Goal: Task Accomplishment & Management: Complete application form

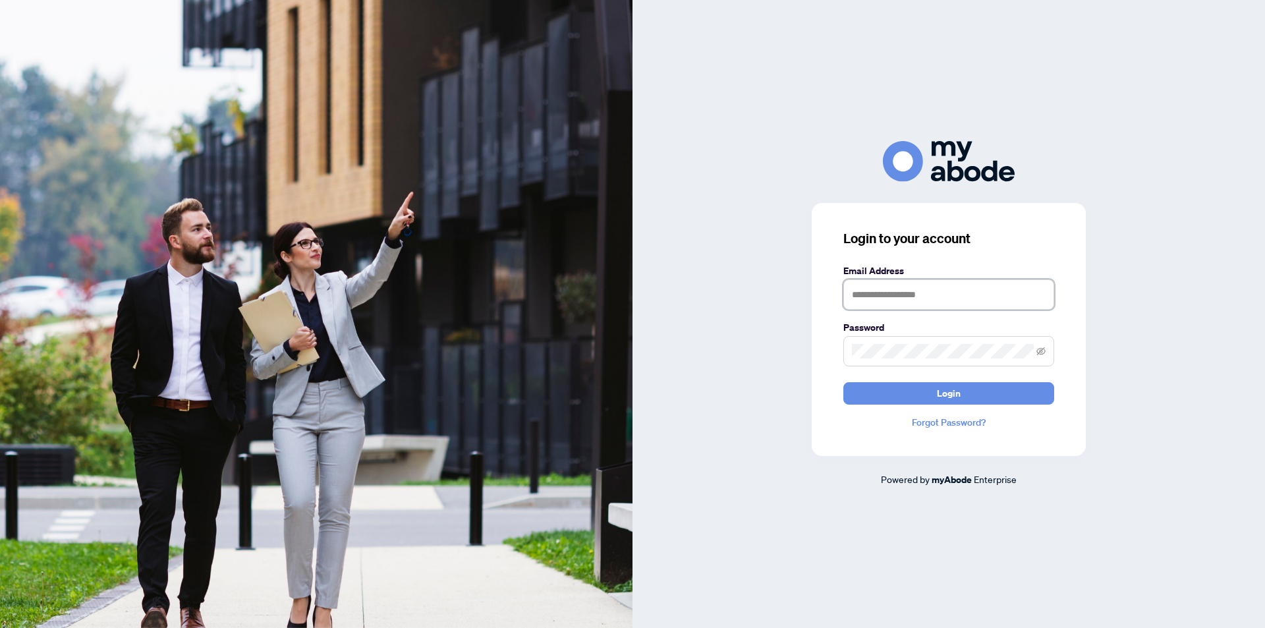
drag, startPoint x: 875, startPoint y: 299, endPoint x: 880, endPoint y: 291, distance: 9.7
click at [875, 299] on input "text" at bounding box center [948, 294] width 211 height 30
type input "**********"
click at [843, 382] on button "Login" at bounding box center [948, 393] width 211 height 22
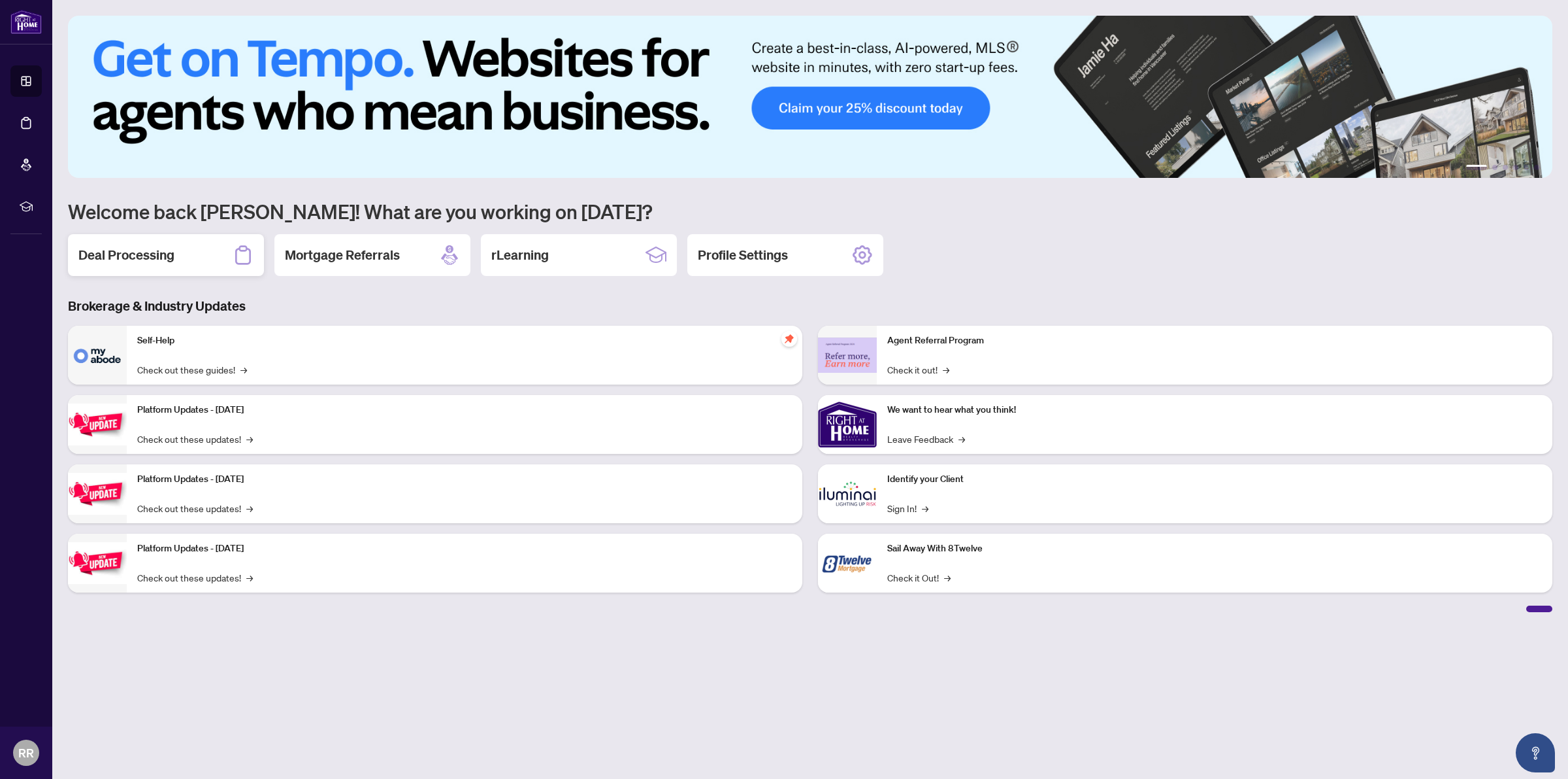
click at [209, 252] on div "Deal Processing" at bounding box center [167, 255] width 196 height 42
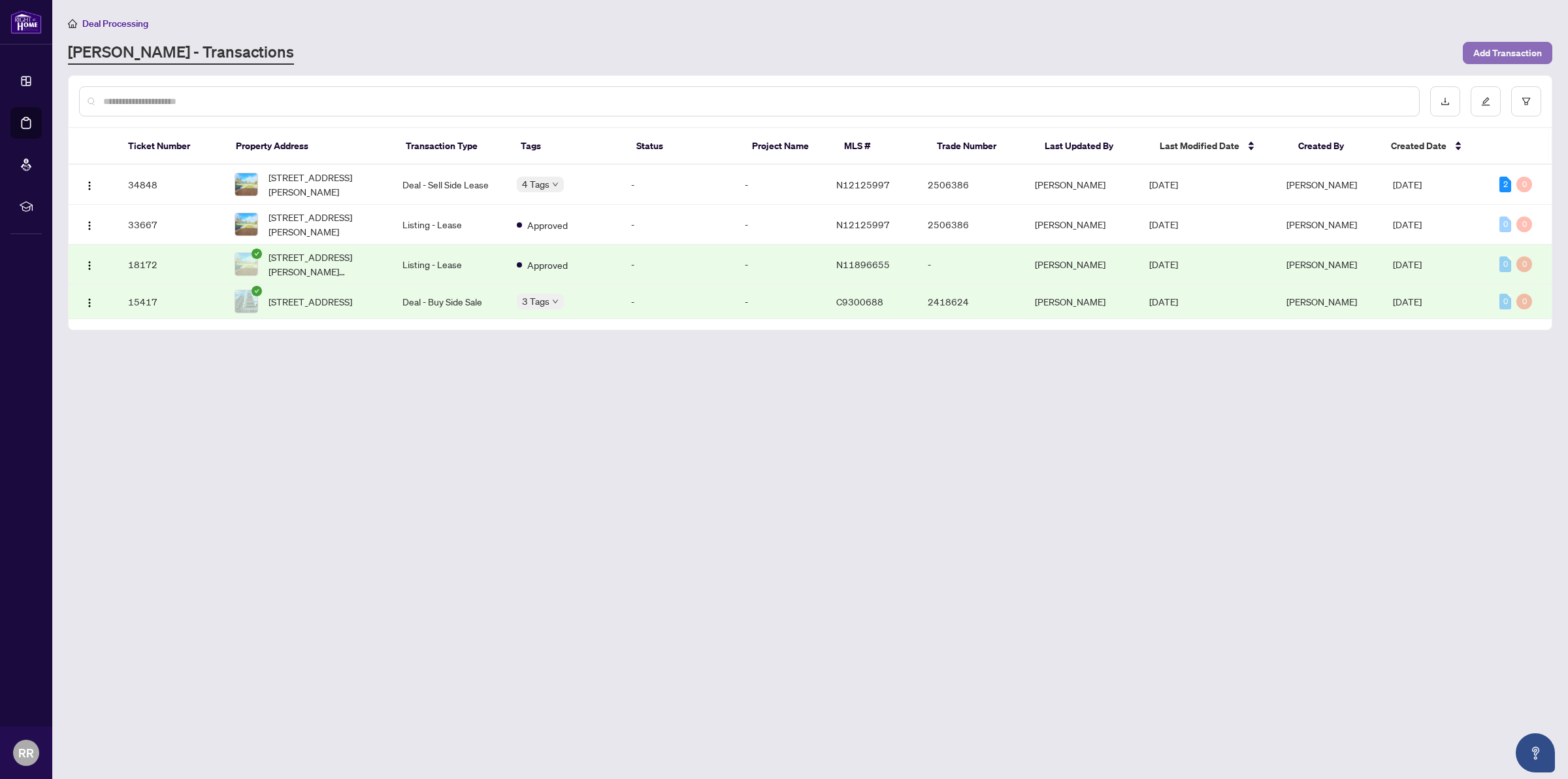
click at [1481, 51] on span "Add Transaction" at bounding box center [1508, 53] width 68 height 21
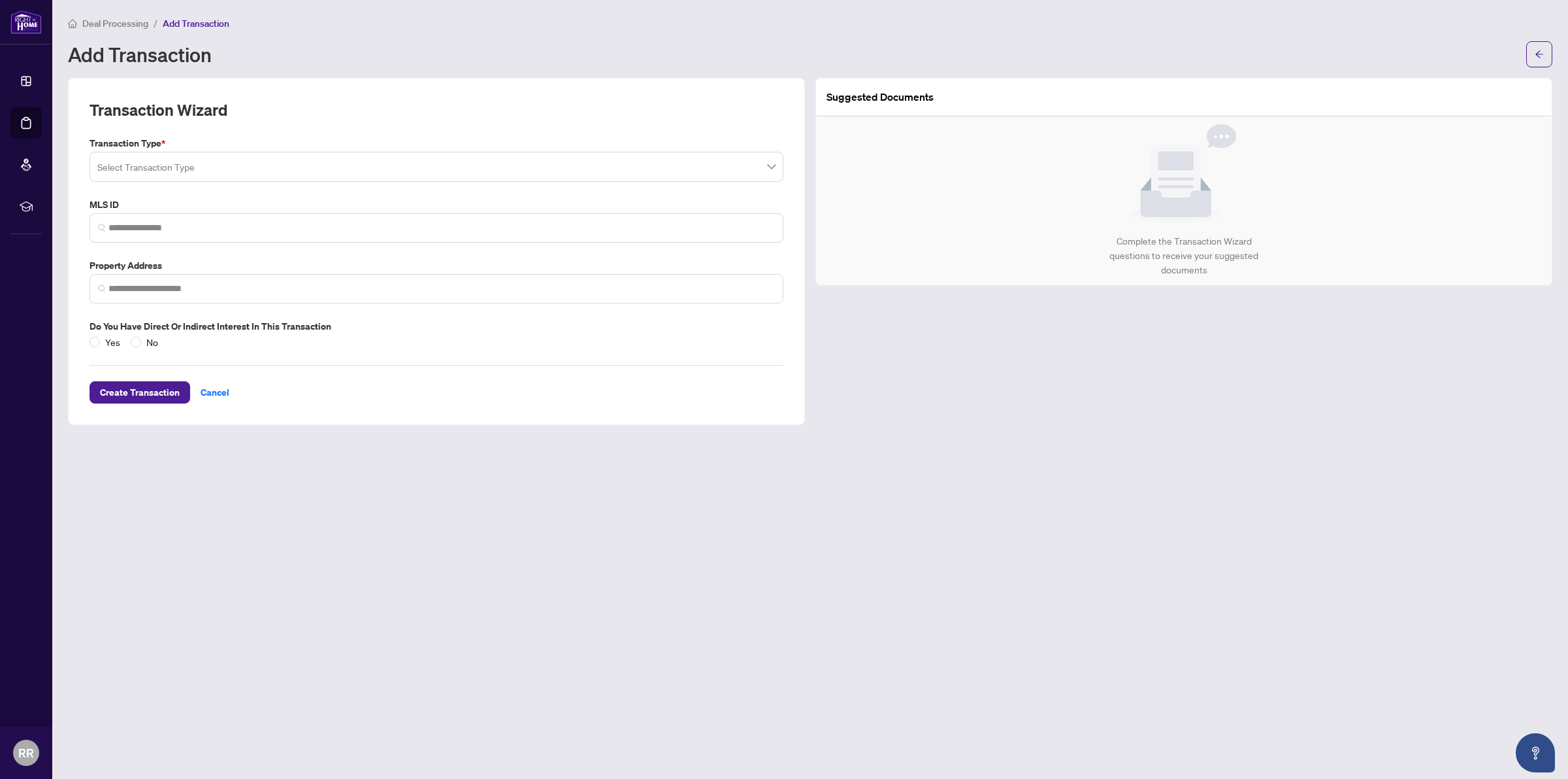
click at [324, 164] on input "search" at bounding box center [430, 168] width 666 height 29
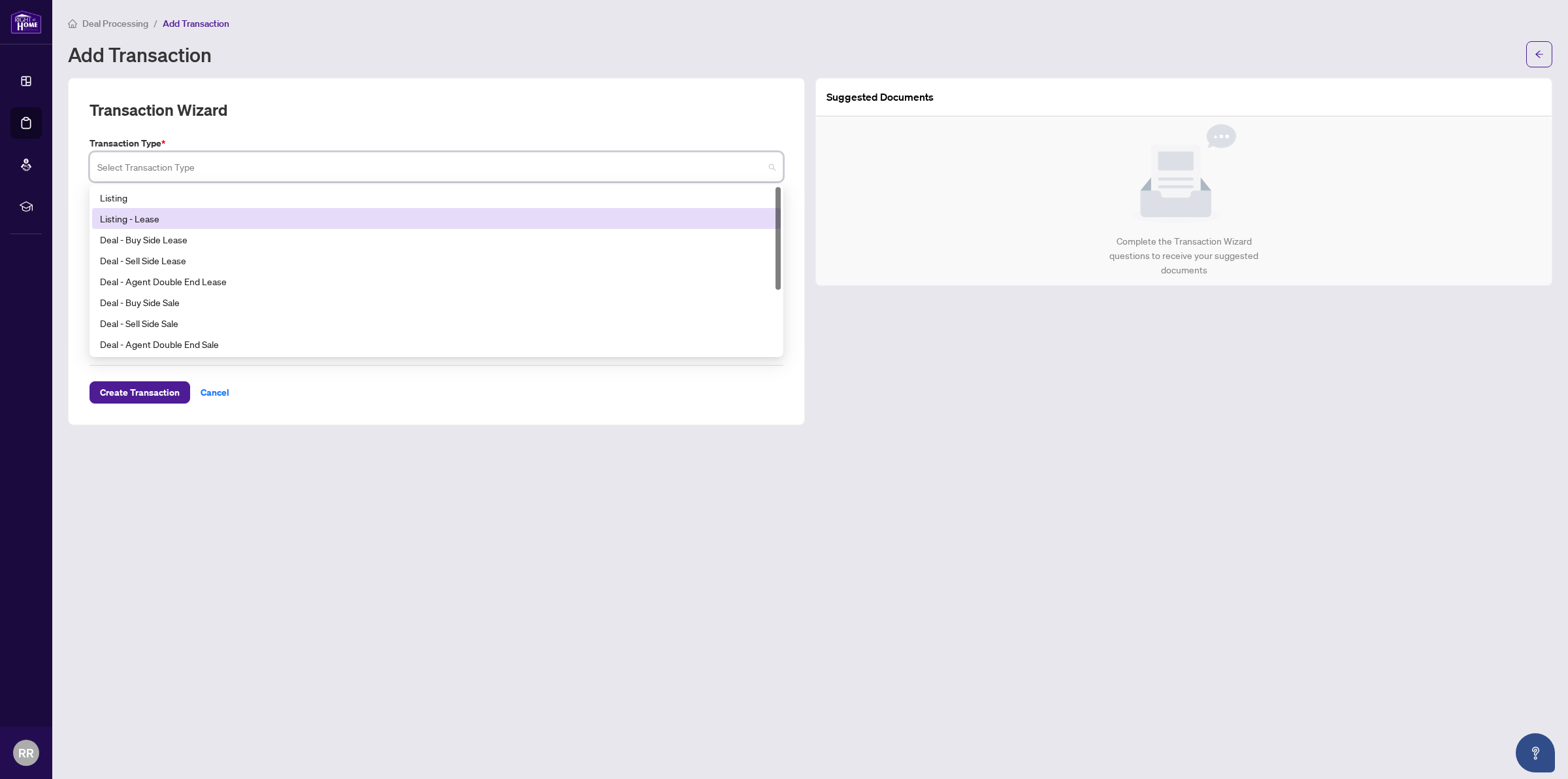
click at [129, 213] on div "Listing - Lease" at bounding box center [436, 218] width 673 height 14
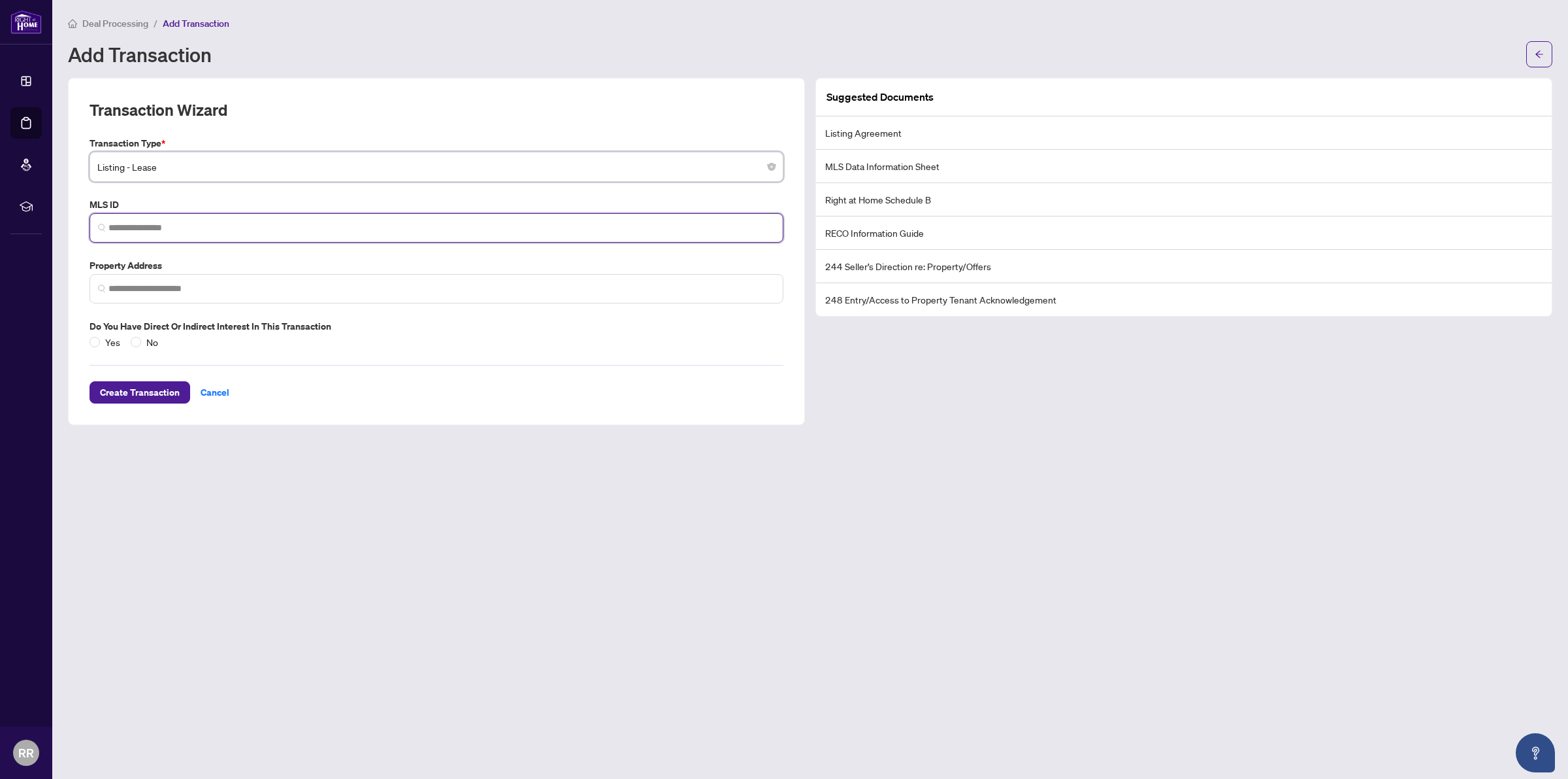
click at [184, 227] on input "search" at bounding box center [441, 228] width 666 height 14
click at [213, 191] on div "Transaction Type * Listing - Lease 13 14 15 Listing Listing - Lease Deal - Buy …" at bounding box center [436, 242] width 704 height 213
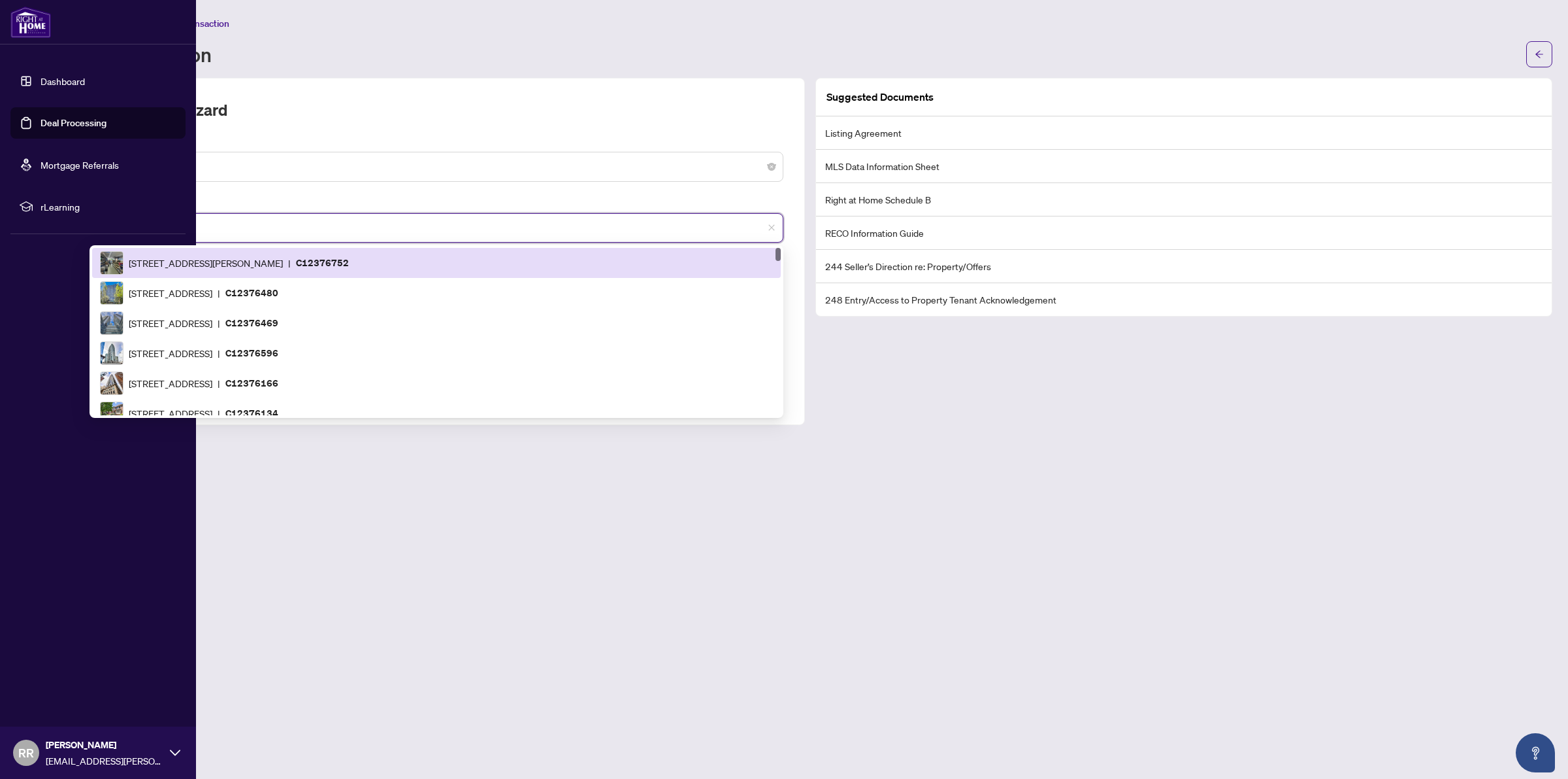
drag, startPoint x: 164, startPoint y: 225, endPoint x: 41, endPoint y: 223, distance: 123.0
click at [41, 223] on div "Dashboard Deal Processing Mortgage Referrals rLearning RR [PERSON_NAME] [EMAIL_…" at bounding box center [784, 389] width 1568 height 779
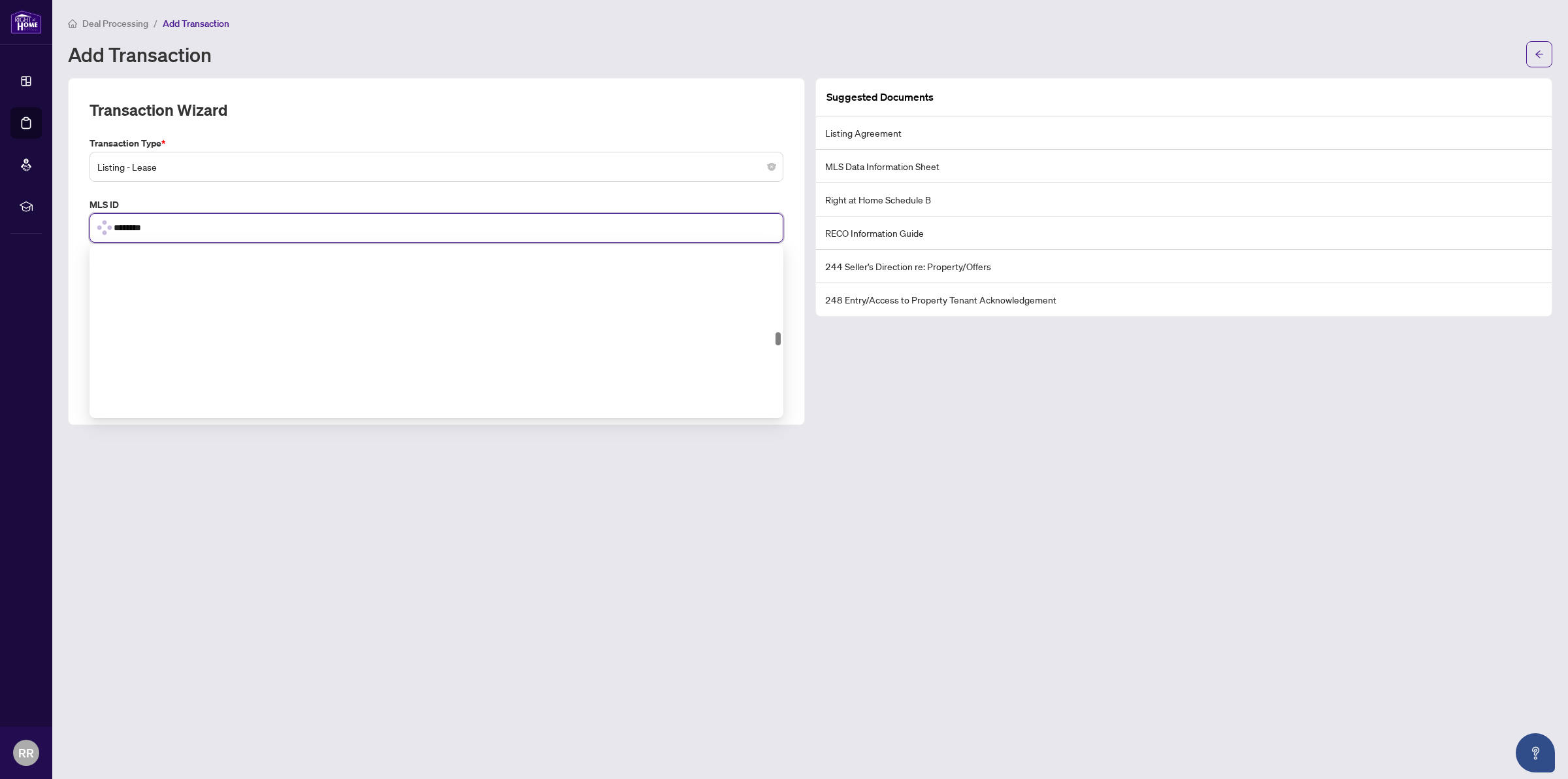
scroll to position [1157, 0]
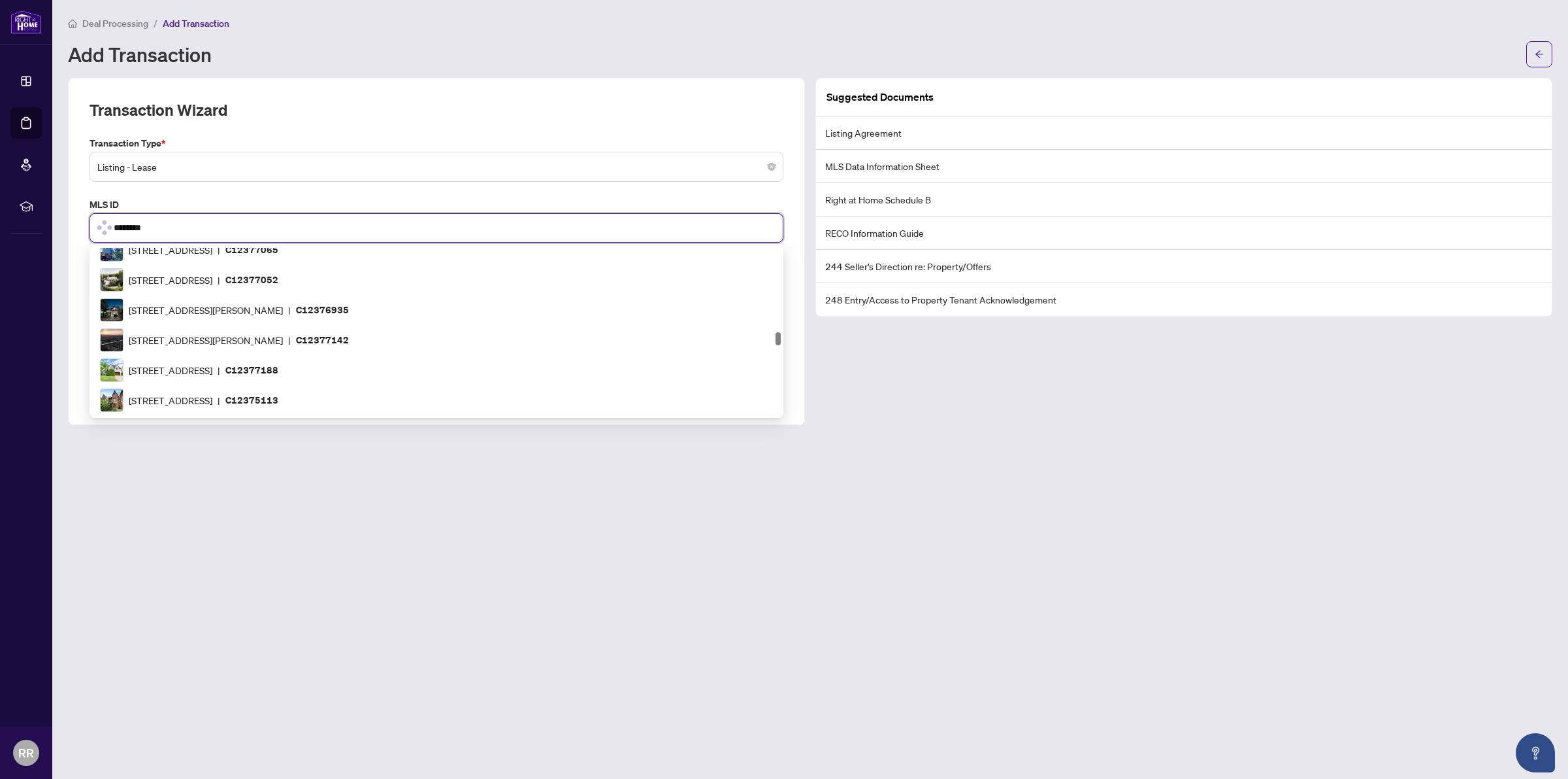
type input "*********"
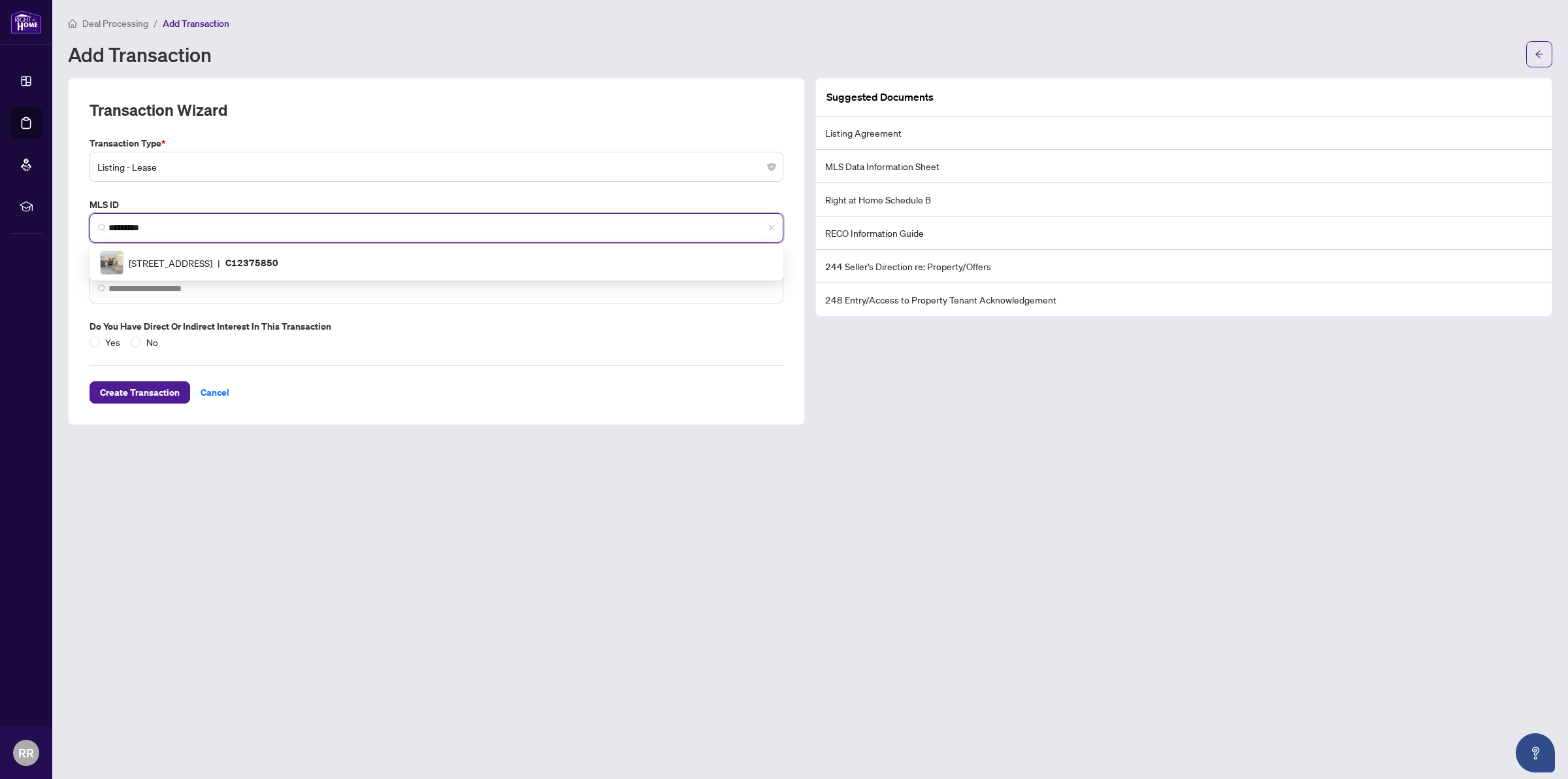
scroll to position [0, 0]
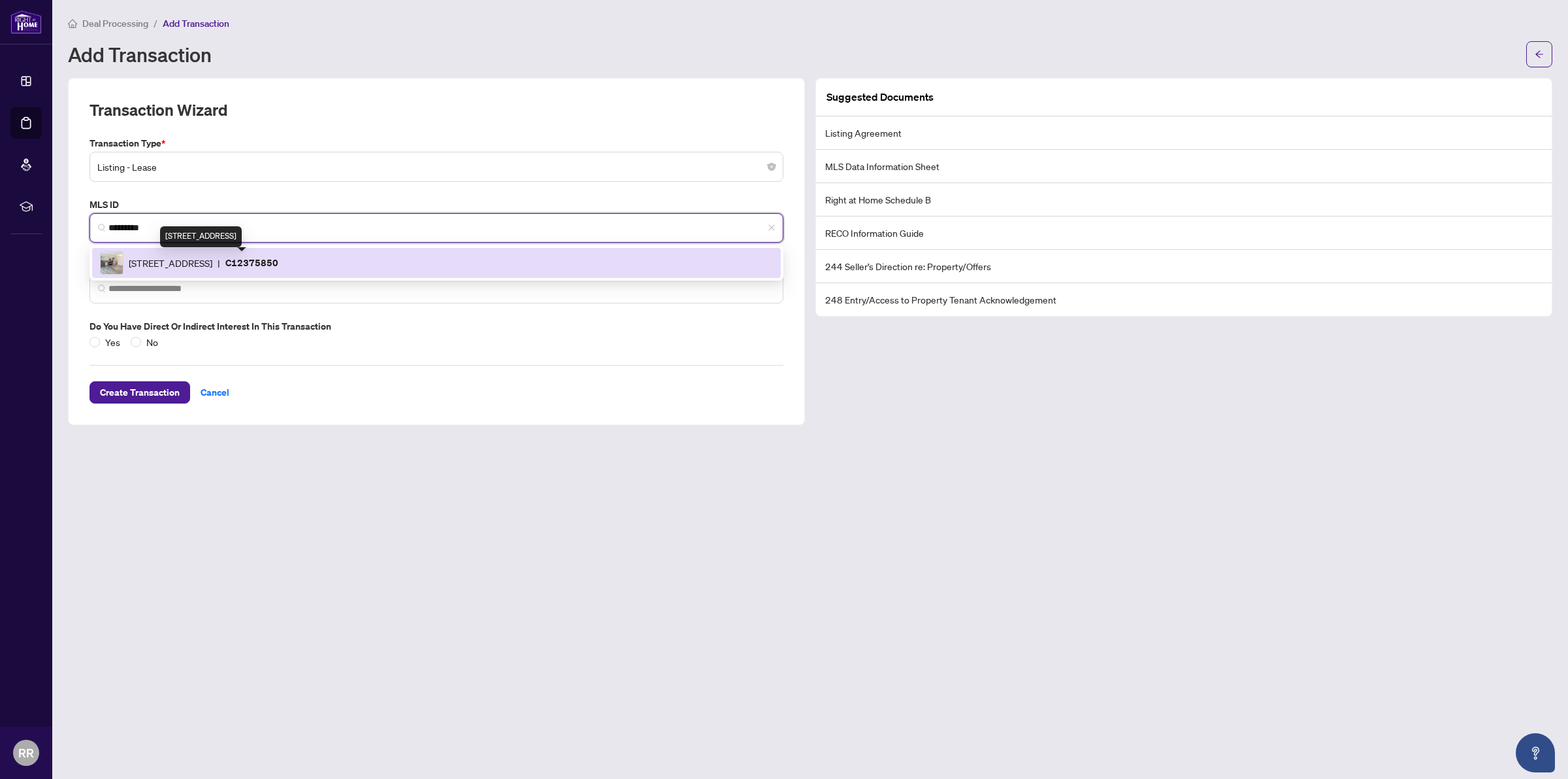
click at [209, 269] on span "[STREET_ADDRESS]" at bounding box center [171, 263] width 83 height 14
type input "**********"
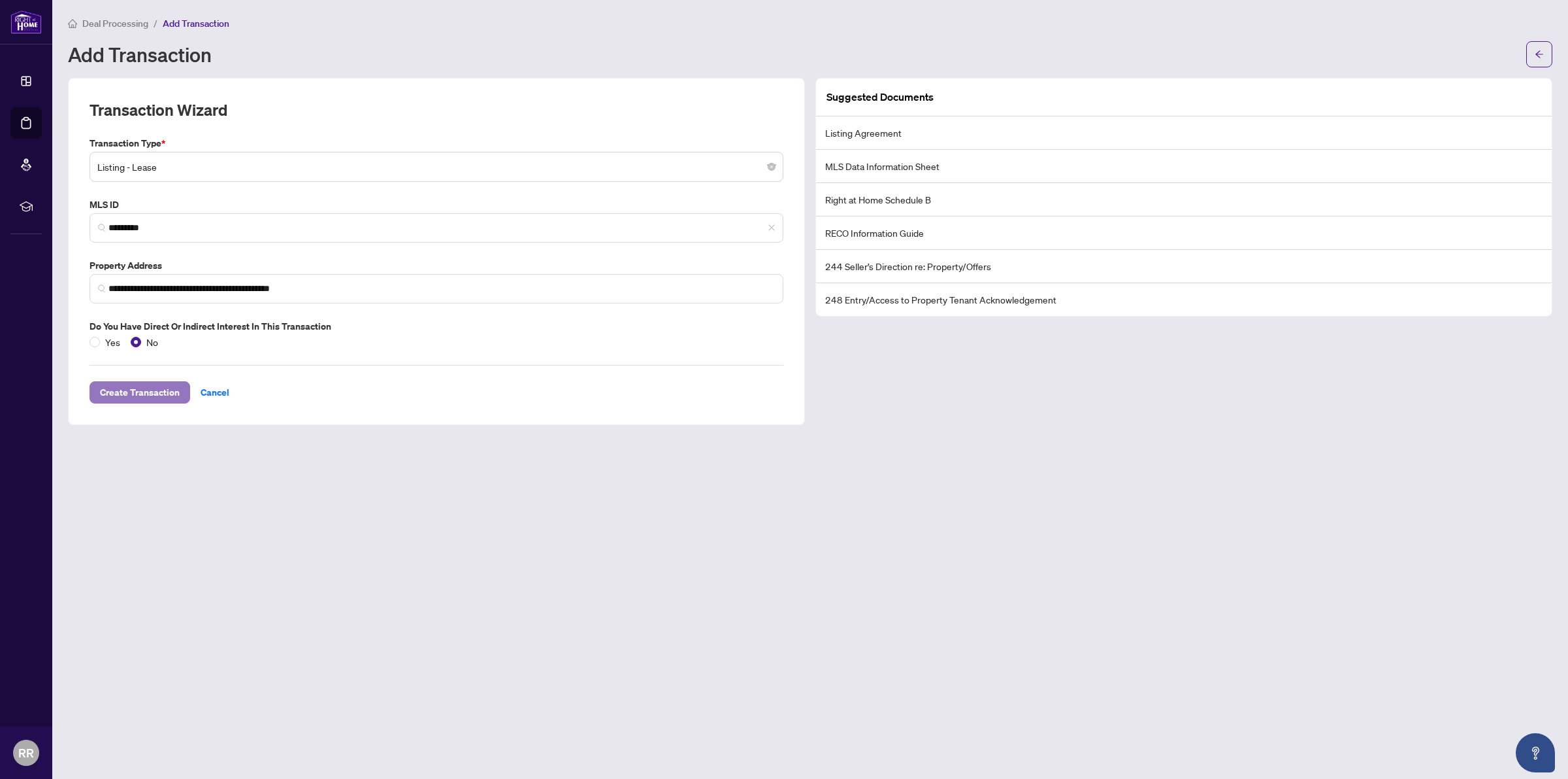
click at [153, 396] on span "Create Transaction" at bounding box center [140, 392] width 79 height 21
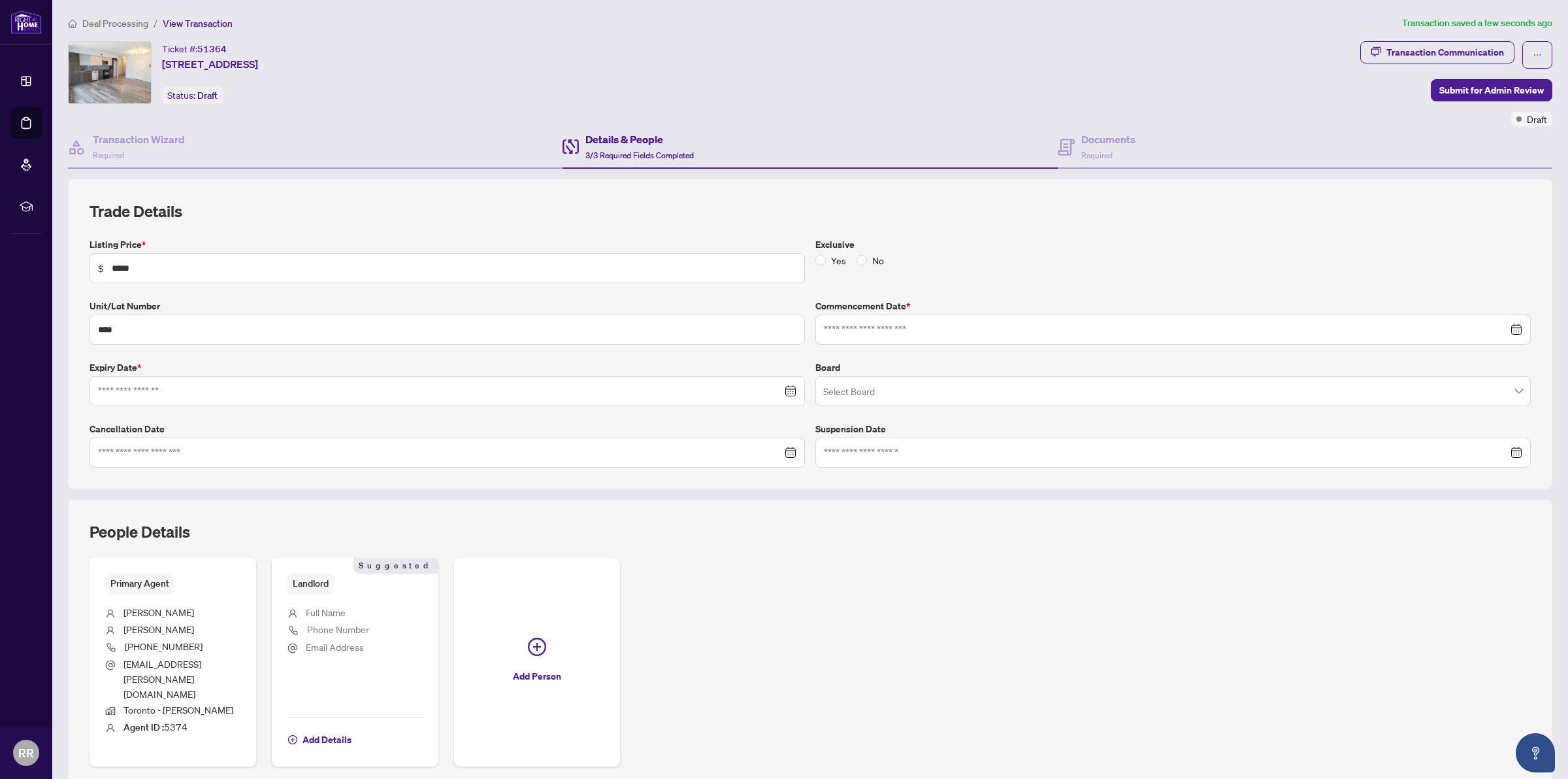
type input "**********"
click at [1501, 399] on span at bounding box center [1173, 390] width 700 height 25
type input "****"
click at [877, 574] on div "Primary Agent [PERSON_NAME] [PHONE_NUMBER] [EMAIL_ADDRESS][PERSON_NAME][DOMAIN_…" at bounding box center [809, 662] width 1441 height 208
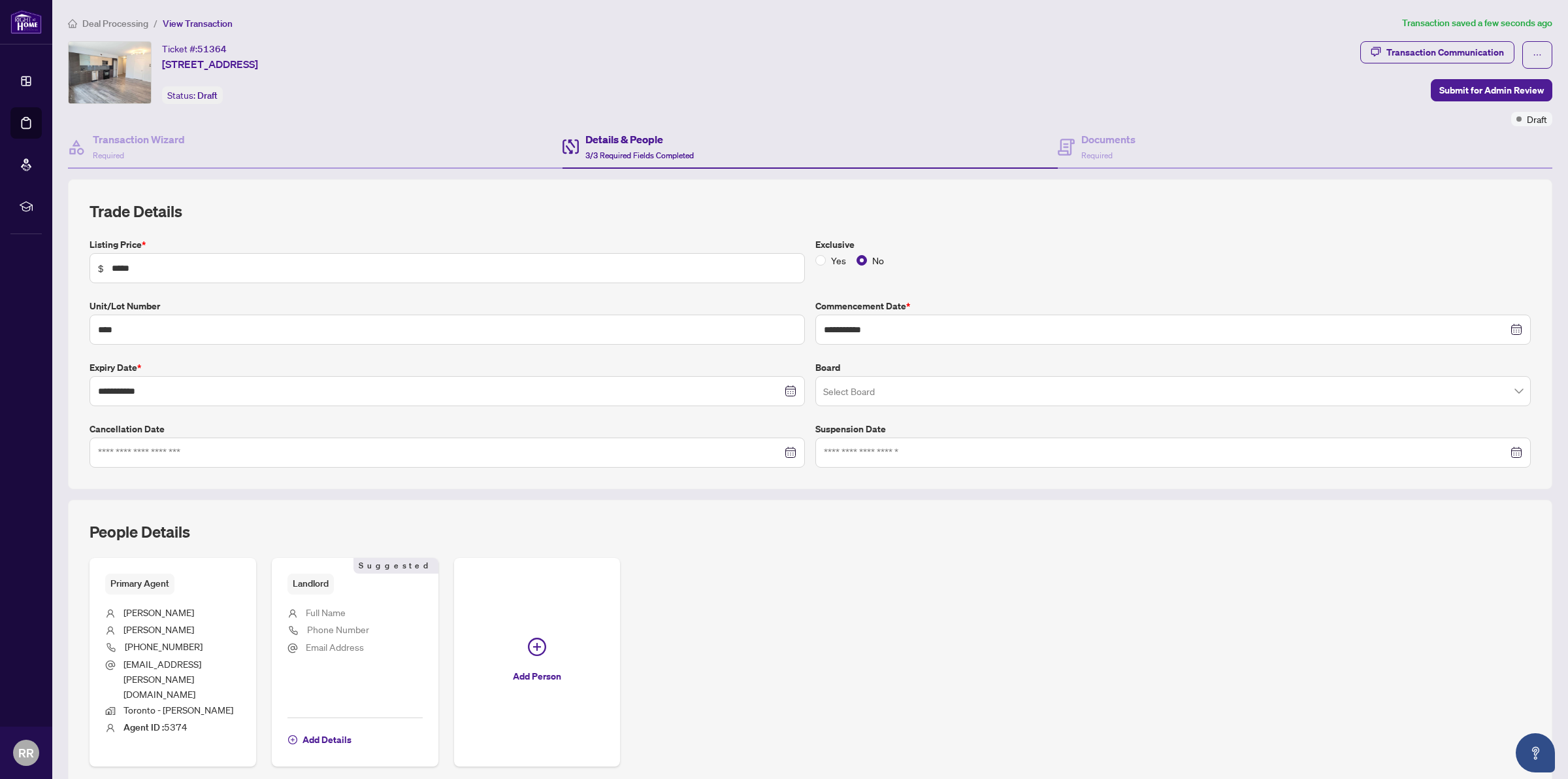
click at [911, 394] on input "search" at bounding box center [1167, 392] width 688 height 29
type input "**"
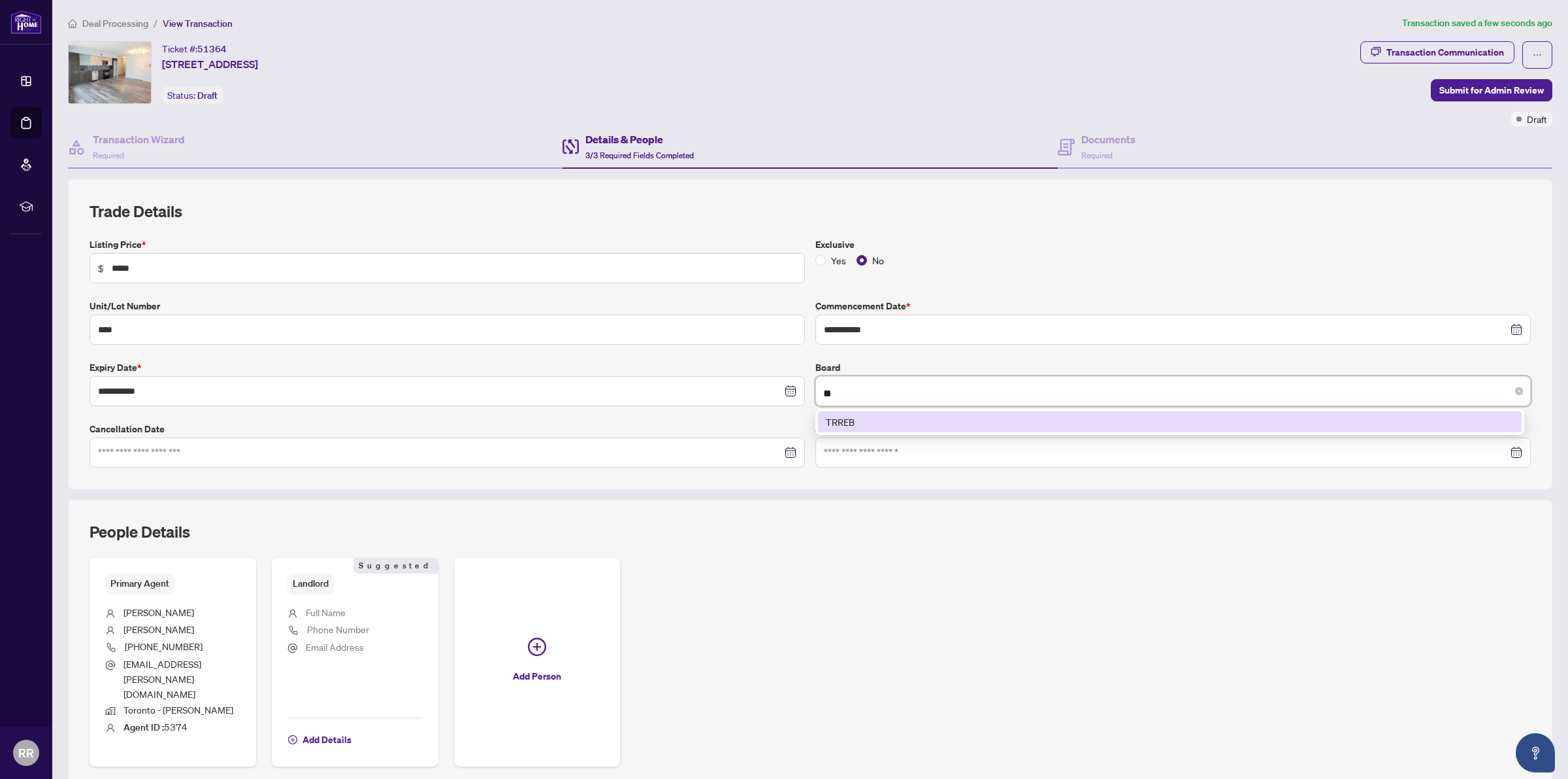
click at [858, 422] on div "TRREB" at bounding box center [1170, 422] width 688 height 14
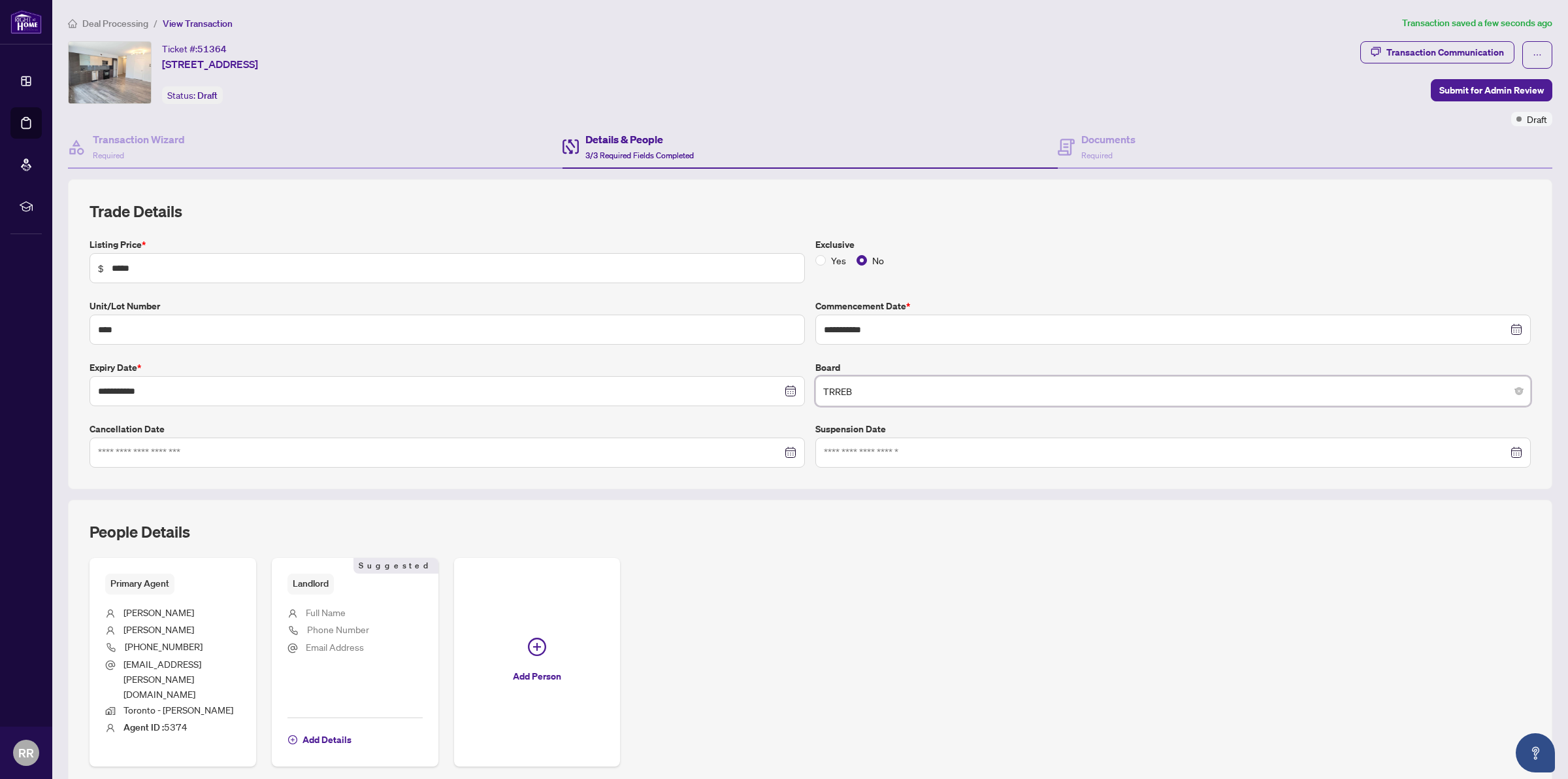
scroll to position [43, 0]
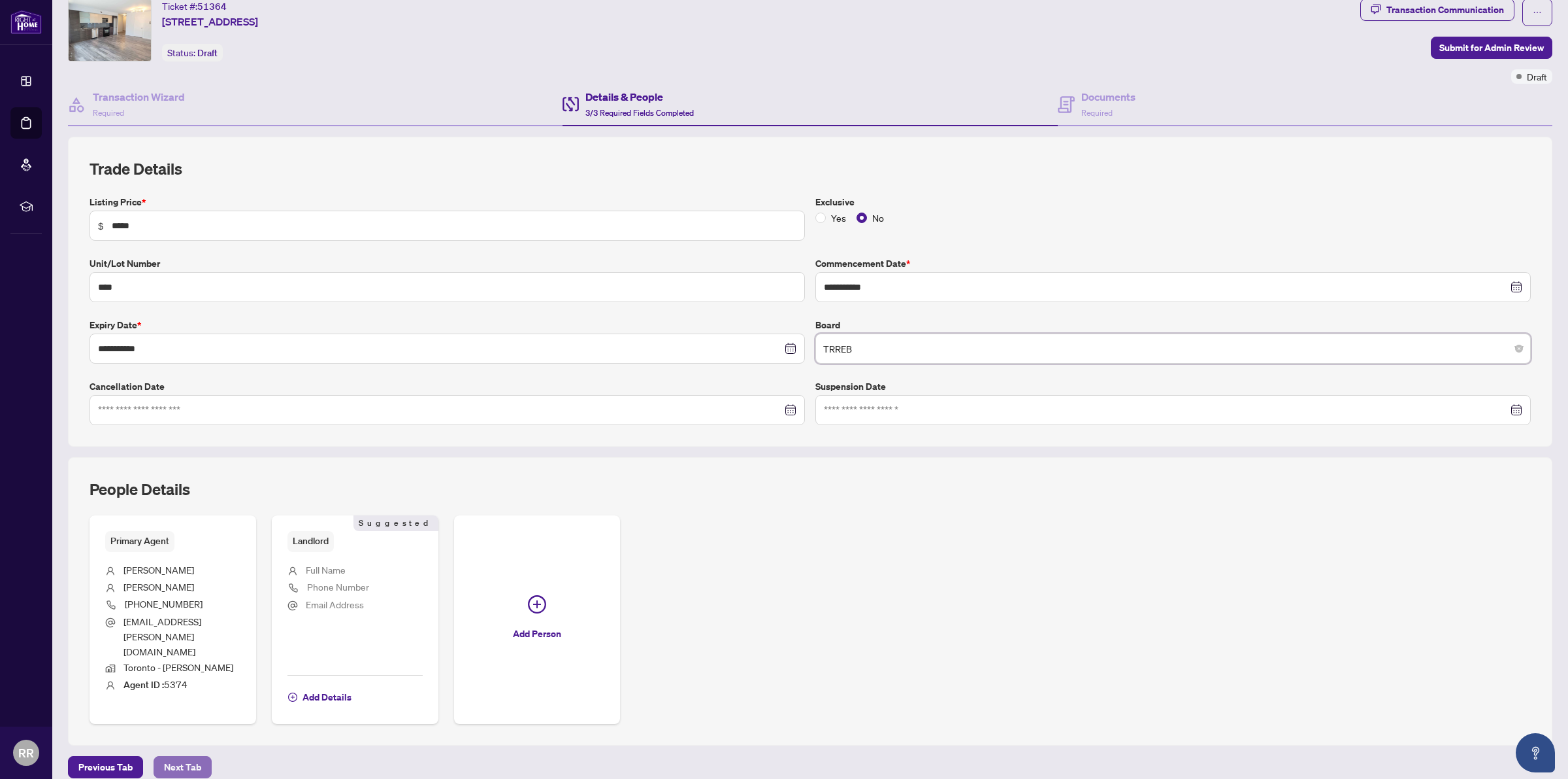
click at [181, 756] on span "Next Tab" at bounding box center [182, 766] width 38 height 21
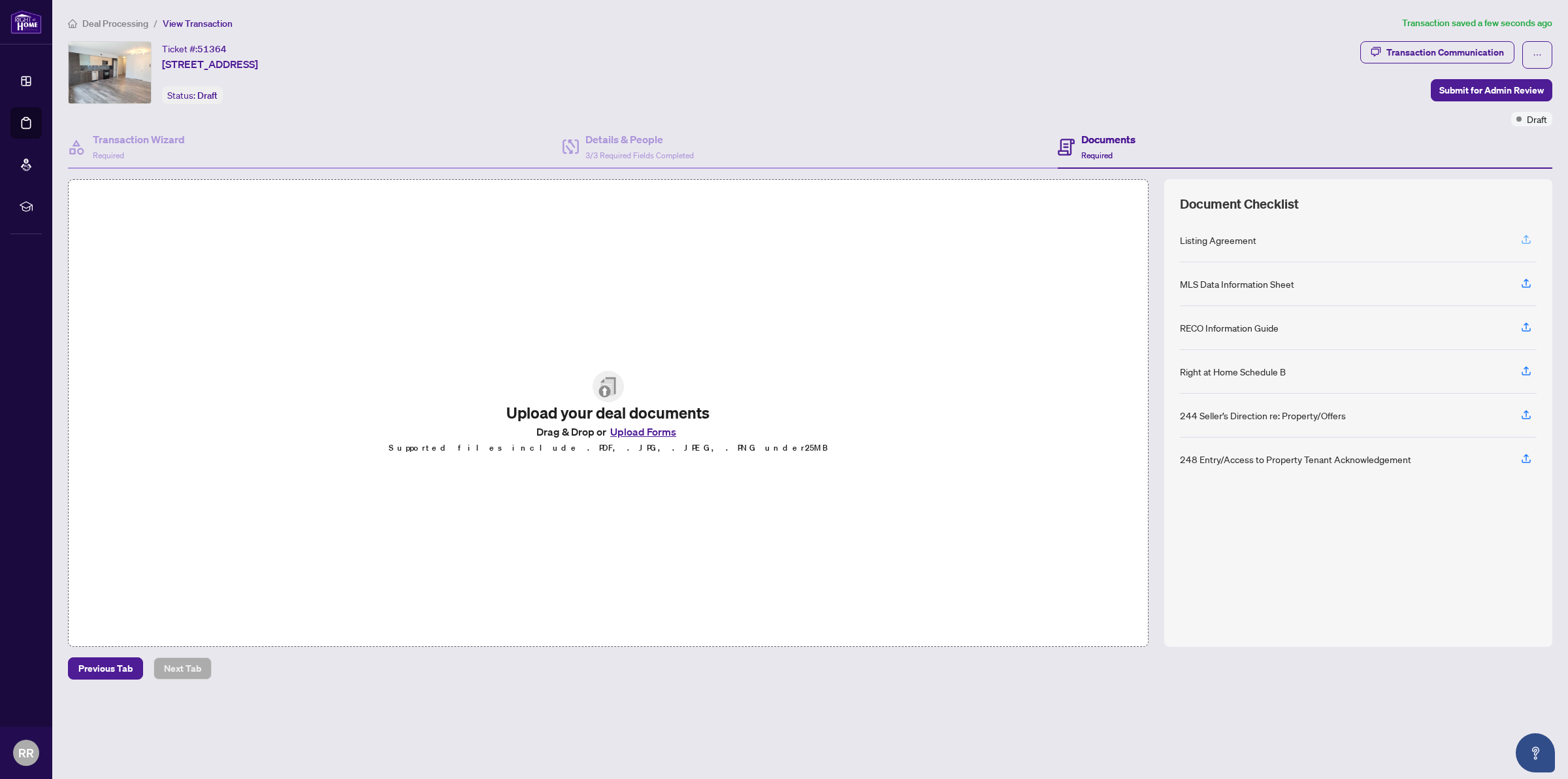
click at [1527, 239] on icon "button" at bounding box center [1526, 239] width 12 height 12
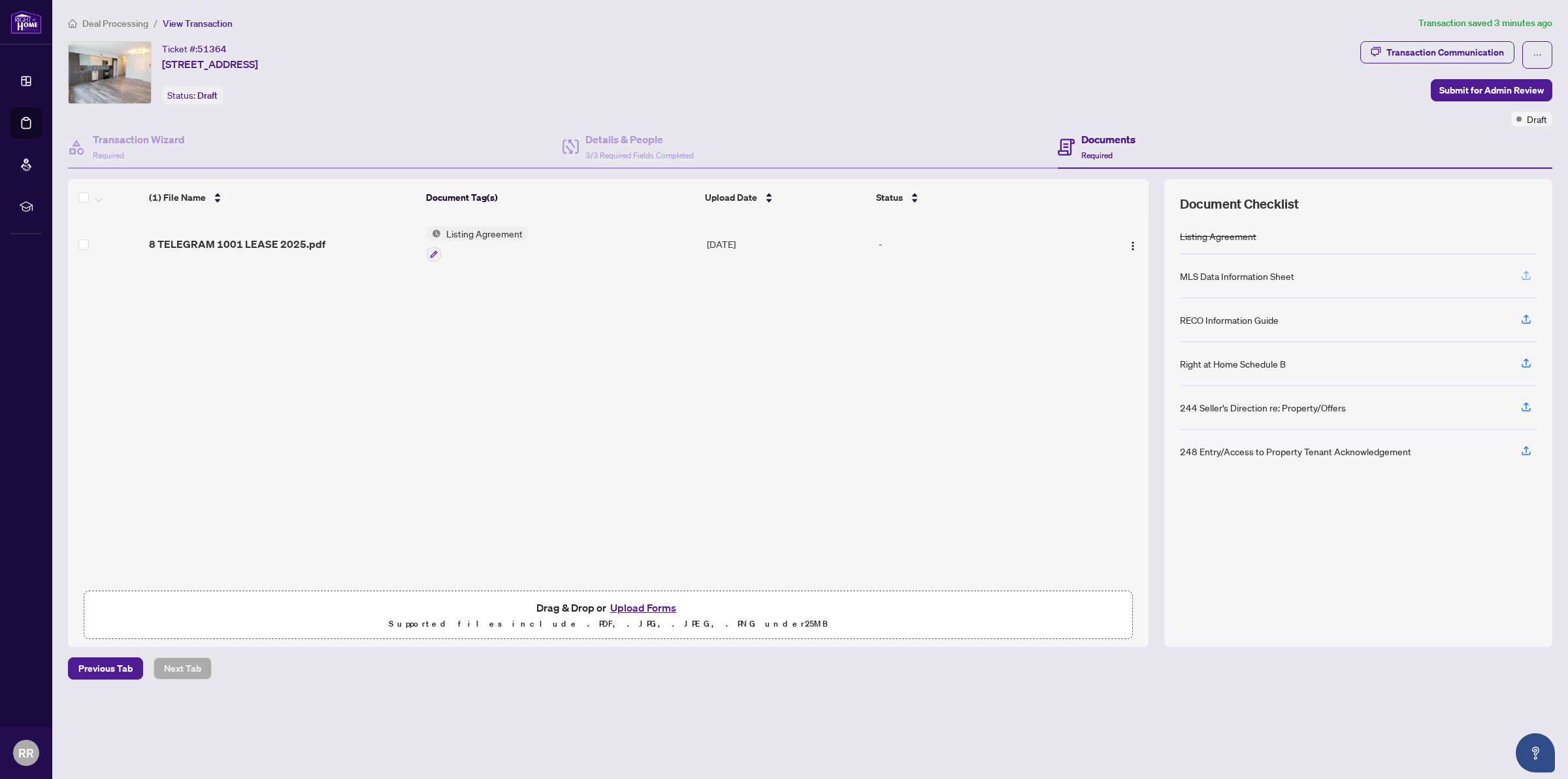
click at [1529, 277] on icon "button" at bounding box center [1525, 277] width 9 height 3
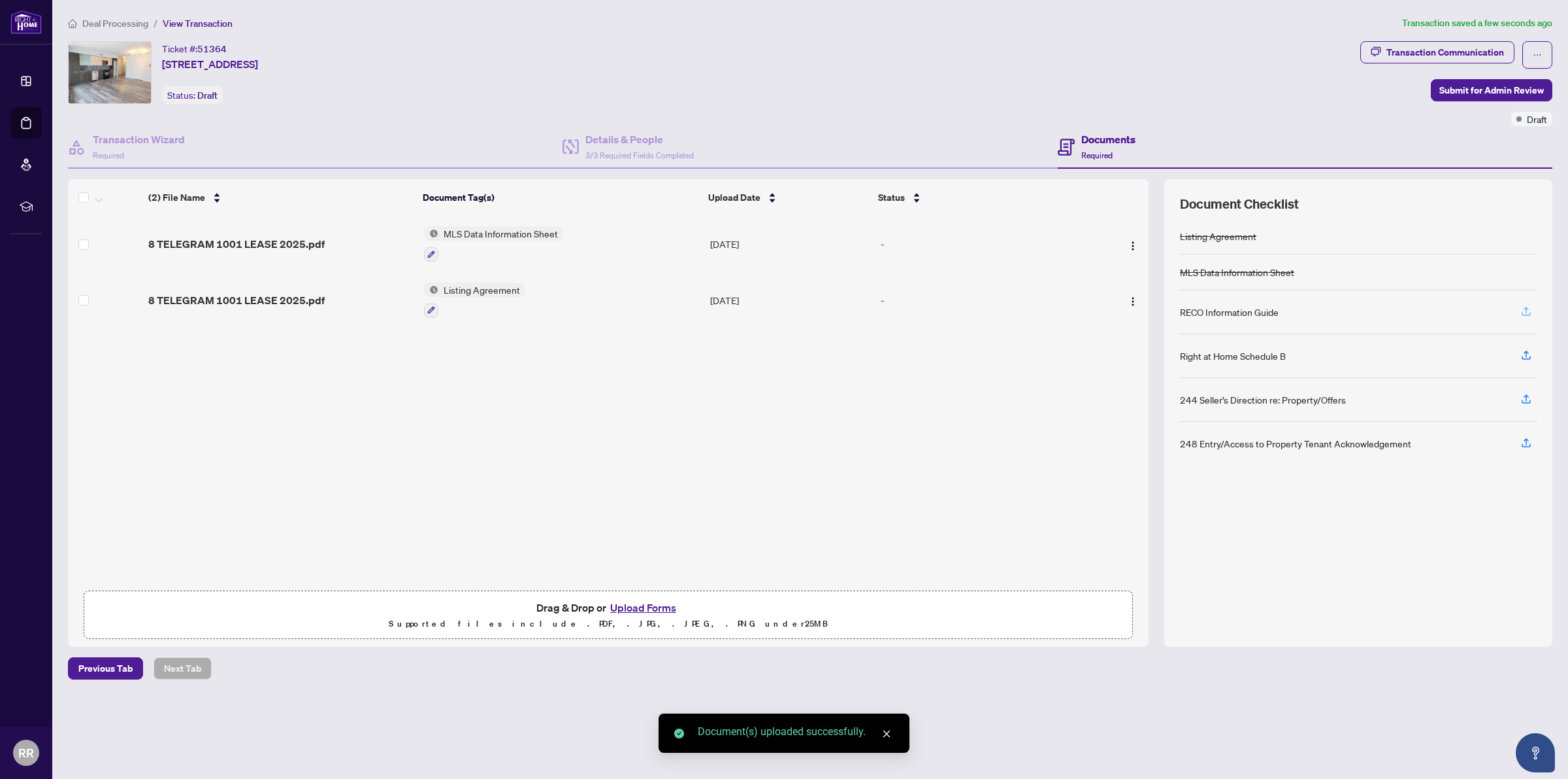
click at [1524, 308] on icon "button" at bounding box center [1525, 310] width 5 height 7
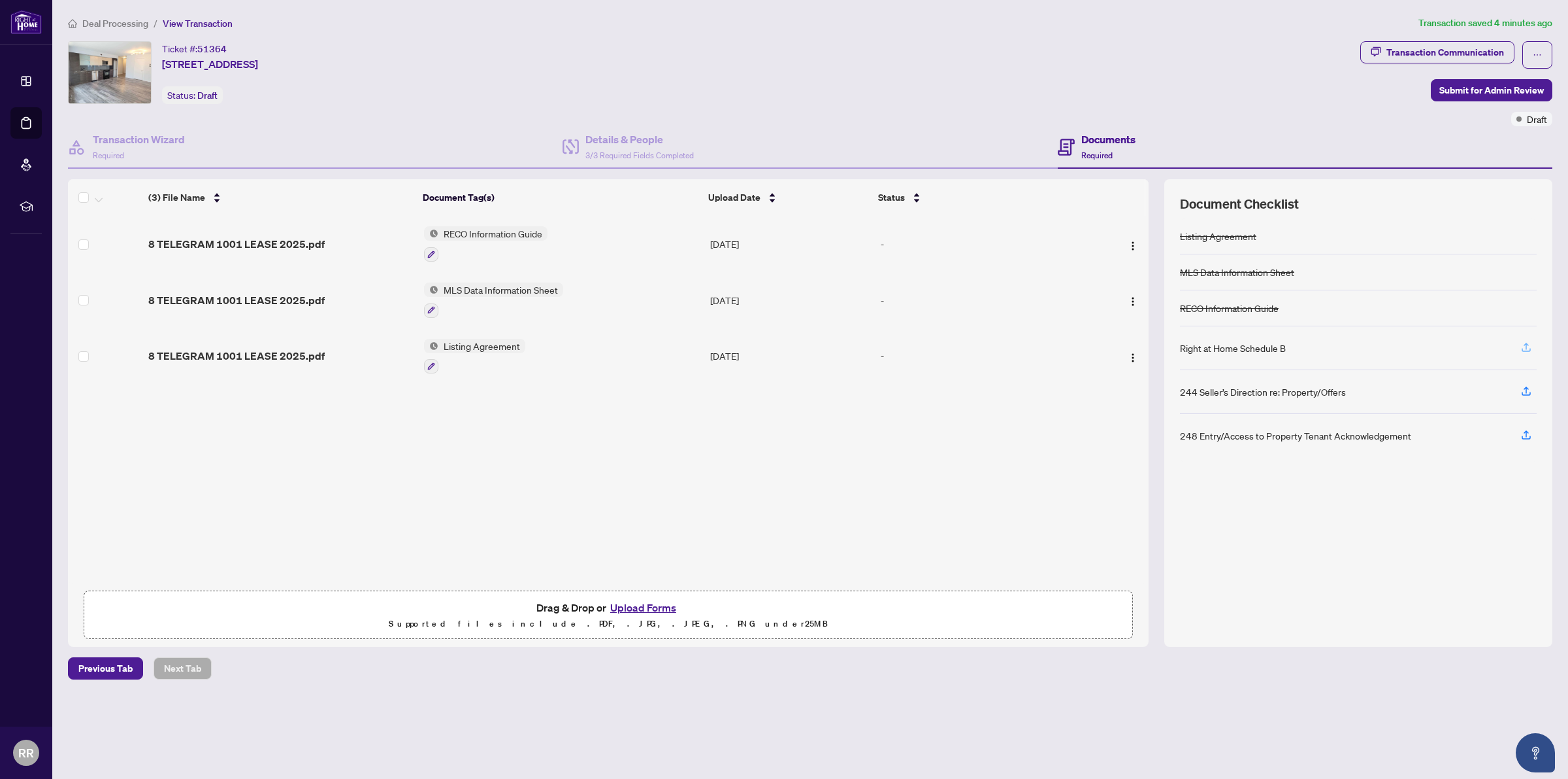
click at [1523, 351] on icon "button" at bounding box center [1526, 347] width 12 height 12
click at [1281, 573] on div "Listing Agreement MLS Data Information Sheet RECO Information Guide Right at Ho…" at bounding box center [1359, 425] width 357 height 413
